Goal: Subscribe to service/newsletter

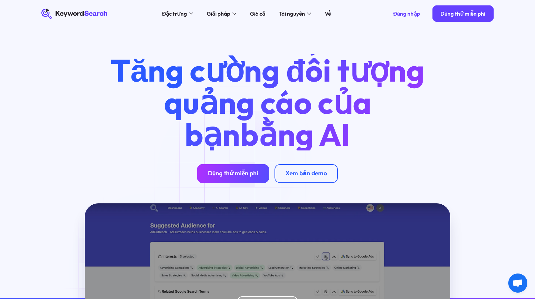
click at [235, 170] on link "Dùng thử miễn phí" at bounding box center [233, 173] width 72 height 19
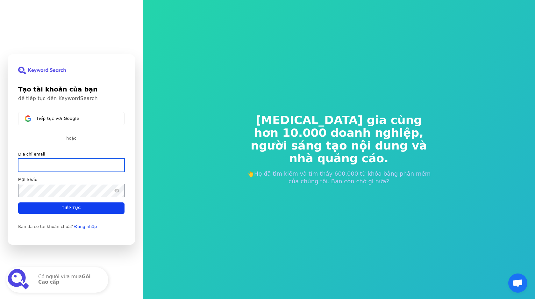
click at [84, 167] on input "Địa chỉ email" at bounding box center [71, 164] width 106 height 13
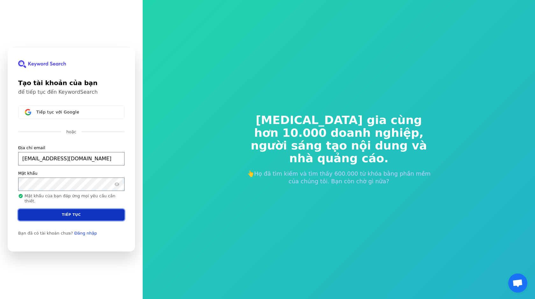
type input "[EMAIL_ADDRESS][DOMAIN_NAME]"
click at [75, 215] on font "Tiếp tục" at bounding box center [71, 215] width 19 height 4
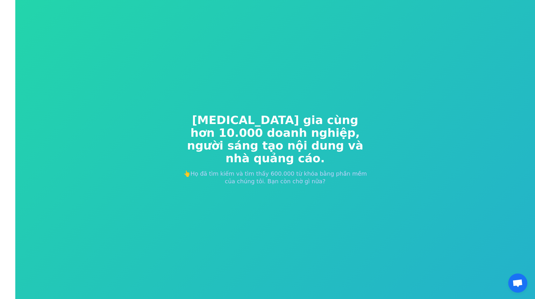
click at [276, 143] on font "người sáng tạo nội dung và nhà quảng cáo." at bounding box center [275, 152] width 176 height 26
click at [218, 121] on font "[MEDICAL_DATA] gia cùng hơn 10.000 doanh nghiệp," at bounding box center [276, 126] width 170 height 26
click at [225, 121] on font "[MEDICAL_DATA] gia cùng hơn 10.000 doanh nghiệp," at bounding box center [276, 126] width 170 height 26
click at [359, 118] on font "[MEDICAL_DATA] gia cùng hơn 10.000 doanh nghiệp," at bounding box center [276, 126] width 170 height 26
drag, startPoint x: 316, startPoint y: 176, endPoint x: 311, endPoint y: 175, distance: 4.5
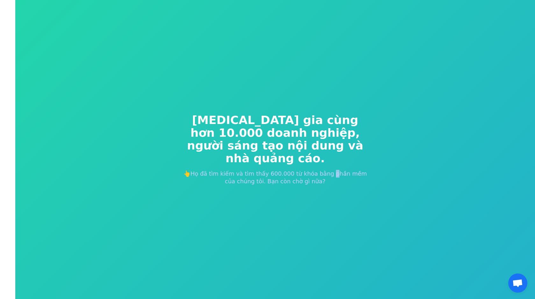
click at [314, 176] on font "👆Họ đã tìm kiếm và tìm thấy 600.000 từ khóa bằng phần mềm của chúng tôi. Bạn cò…" at bounding box center [276, 177] width 184 height 14
click at [311, 175] on font "👆Họ đã tìm kiếm và tìm thấy 600.000 từ khóa bằng phần mềm của chúng tôi. Bạn cò…" at bounding box center [276, 177] width 184 height 14
click at [310, 176] on font "👆Họ đã tìm kiếm và tìm thấy 600.000 từ khóa bằng phần mềm của chúng tôi. Bạn cò…" at bounding box center [276, 177] width 184 height 14
click at [302, 176] on font "👆Họ đã tìm kiếm và tìm thấy 600.000 từ khóa bằng phần mềm của chúng tôi. Bạn cò…" at bounding box center [276, 177] width 184 height 14
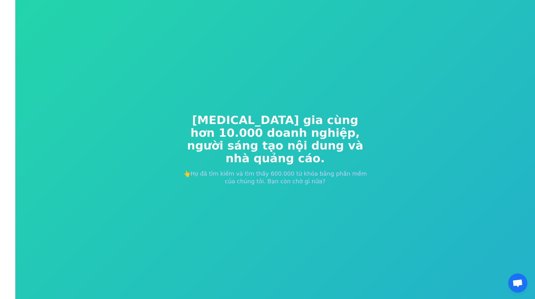
click at [290, 176] on font "👆Họ đã tìm kiếm và tìm thấy 600.000 từ khóa bằng phần mềm của chúng tôi. Bạn cò…" at bounding box center [276, 177] width 184 height 14
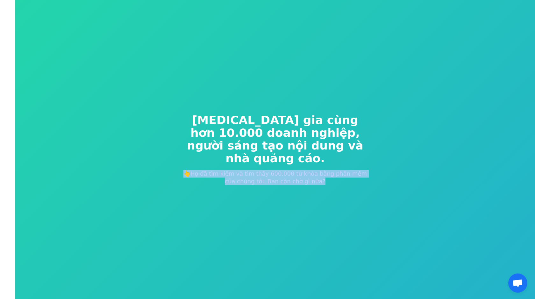
drag, startPoint x: 290, startPoint y: 176, endPoint x: 220, endPoint y: 123, distance: 87.3
click at [286, 173] on font "👆Họ đã tìm kiếm và tìm thấy 600.000 từ khóa bằng phần mềm của chúng tôi. Bạn cò…" at bounding box center [276, 177] width 184 height 14
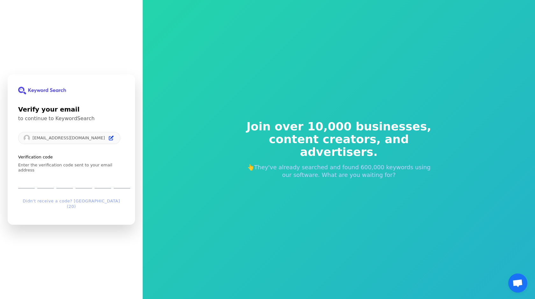
type input "2"
type input "4"
type input "3"
type input "2"
type input "0"
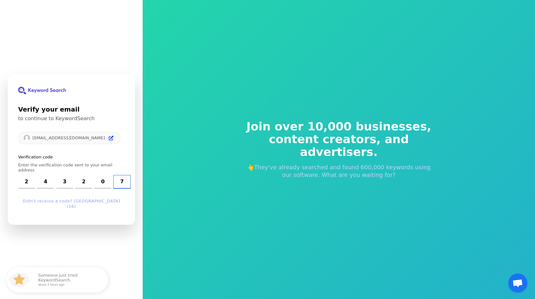
type input "7"
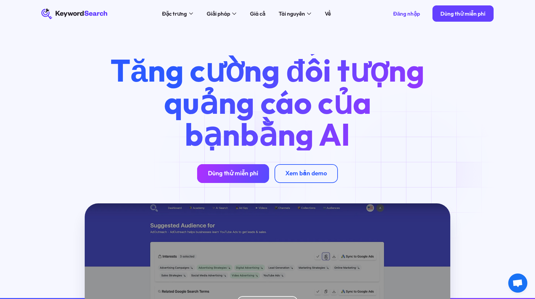
click at [237, 170] on font "Dùng thử miễn phí" at bounding box center [233, 173] width 50 height 8
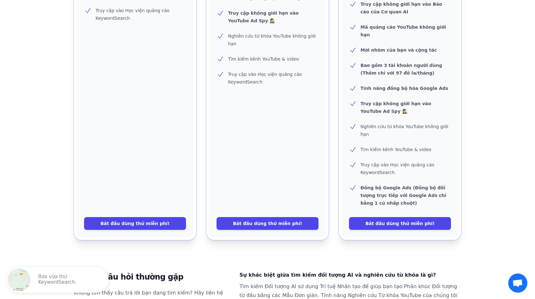
scroll to position [296, 0]
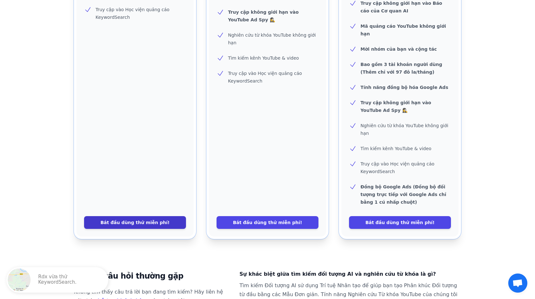
click at [143, 220] on font "Bắt đầu dùng thử miễn phí!" at bounding box center [134, 222] width 69 height 5
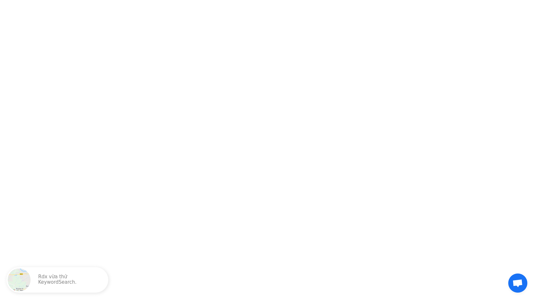
scroll to position [0, 0]
